Goal: Task Accomplishment & Management: Manage account settings

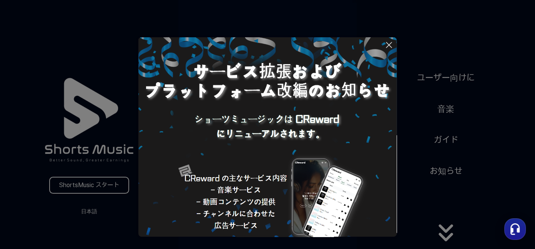
click at [393, 45] on icon at bounding box center [388, 44] width 9 height 9
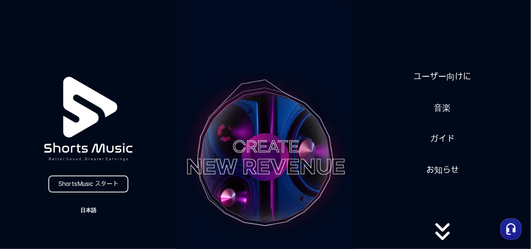
click at [93, 206] on button "日本語" at bounding box center [88, 210] width 37 height 11
click at [83, 246] on button "日本語" at bounding box center [88, 243] width 31 height 8
click at [98, 178] on link "ShortsMusic スタート" at bounding box center [88, 184] width 80 height 17
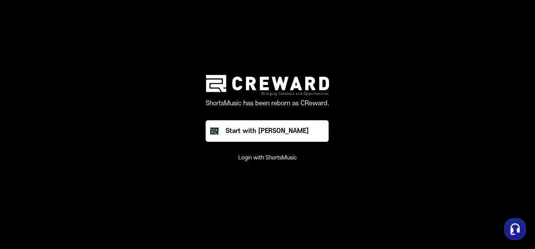
click at [248, 162] on button "Login with ShortsMusic" at bounding box center [267, 158] width 58 height 8
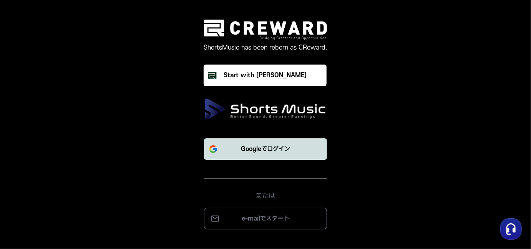
click at [269, 154] on p "Googleでログイン" at bounding box center [265, 148] width 49 height 9
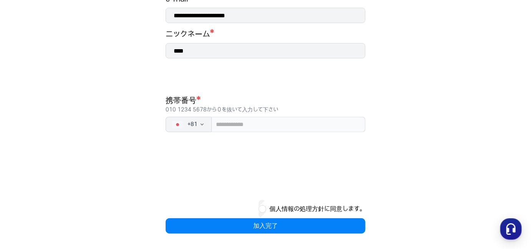
scroll to position [235, 0]
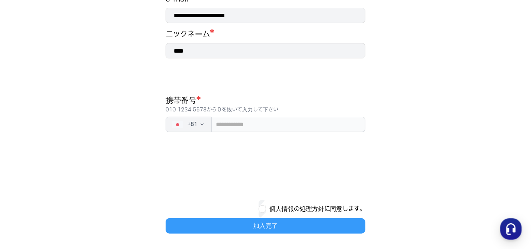
click at [254, 222] on button "加入完了" at bounding box center [266, 225] width 200 height 15
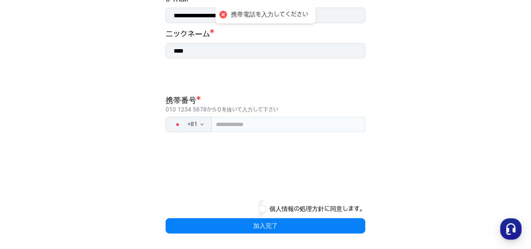
click at [257, 143] on div "**********" at bounding box center [266, 114] width 200 height 240
click at [237, 117] on input "tel" at bounding box center [289, 124] width 154 height 15
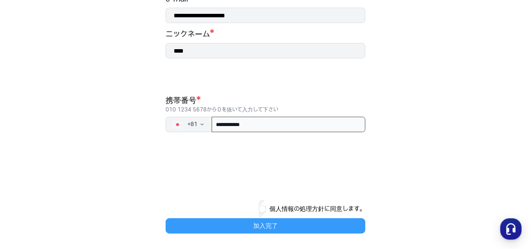
type input "**********"
click at [259, 222] on button "加入完了" at bounding box center [266, 225] width 200 height 15
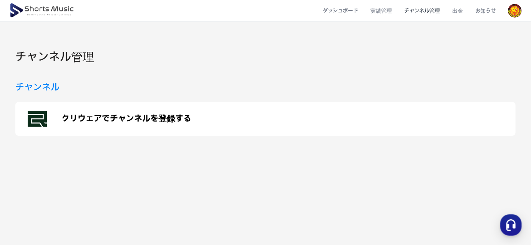
click at [164, 124] on p "クリウェアでチャンネルを登録する" at bounding box center [126, 118] width 130 height 9
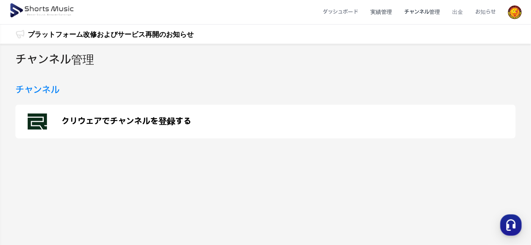
click at [364, 17] on li "実績管理" at bounding box center [381, 12] width 34 height 20
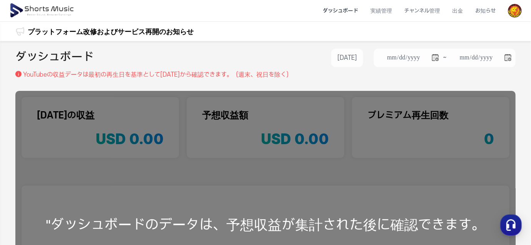
drag, startPoint x: 516, startPoint y: 17, endPoint x: 510, endPoint y: 14, distance: 6.2
click at [510, 14] on img at bounding box center [515, 11] width 14 height 14
click at [457, 52] on link "マイページ" at bounding box center [487, 45] width 61 height 14
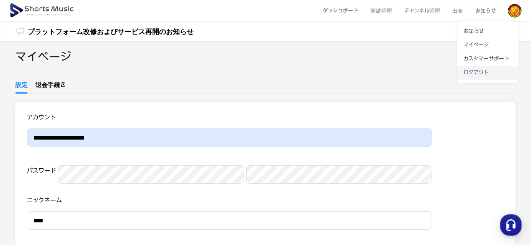
click at [459, 80] on link "ログアウト" at bounding box center [487, 73] width 61 height 14
